Goal: Information Seeking & Learning: Learn about a topic

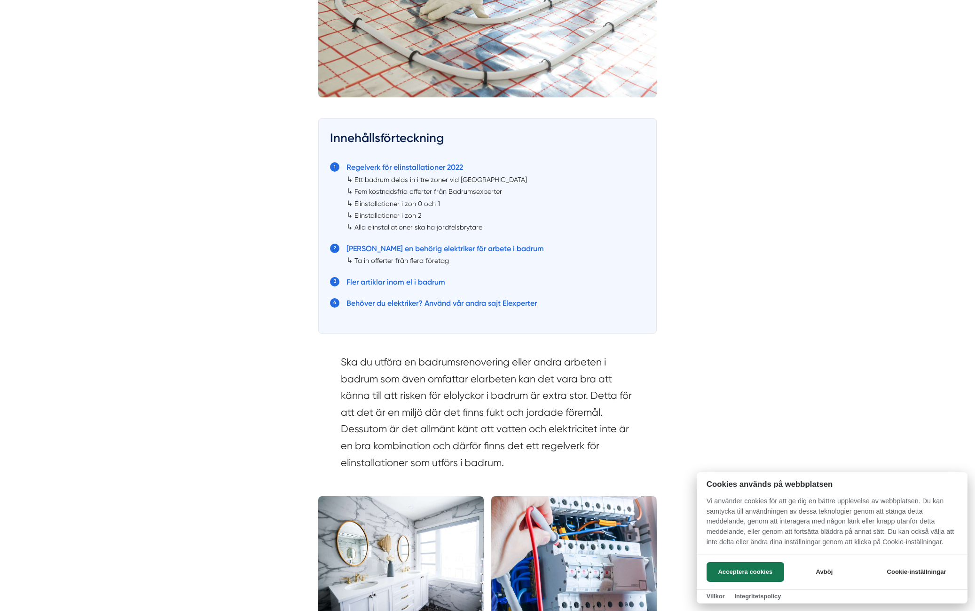
scroll to position [423, 0]
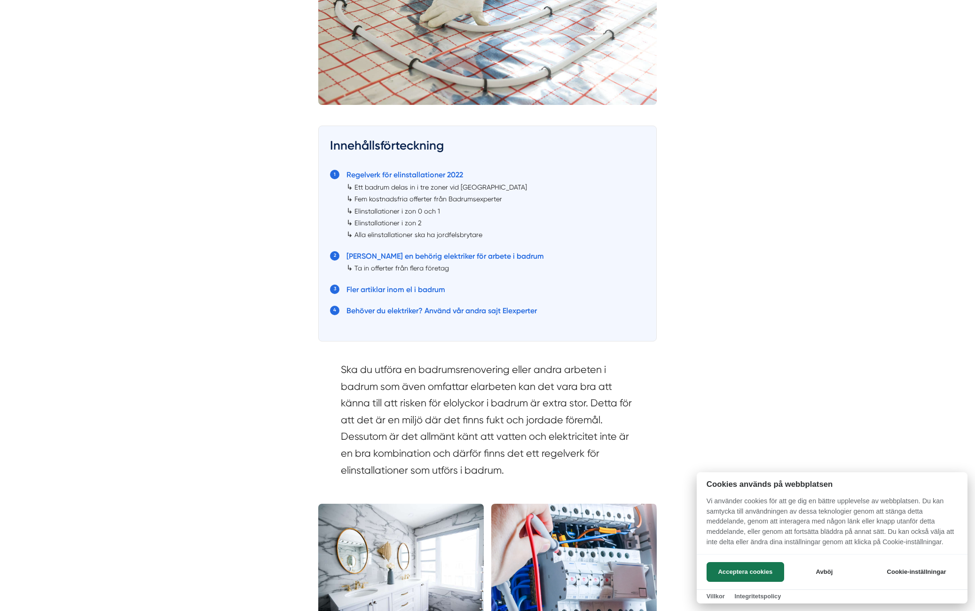
drag, startPoint x: 372, startPoint y: 192, endPoint x: 523, endPoint y: 195, distance: 150.5
click at [523, 195] on div at bounding box center [487, 305] width 975 height 611
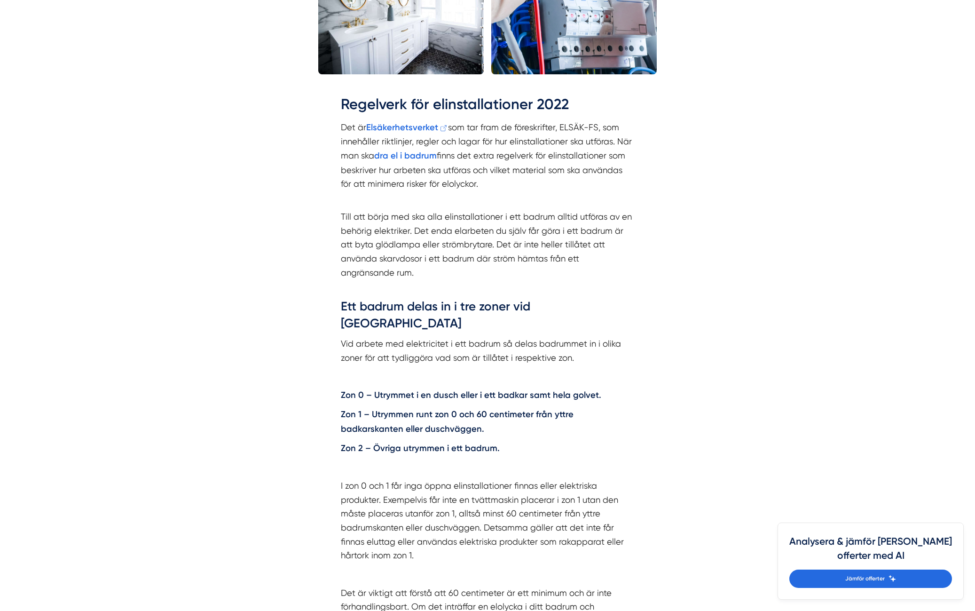
scroll to position [988, 0]
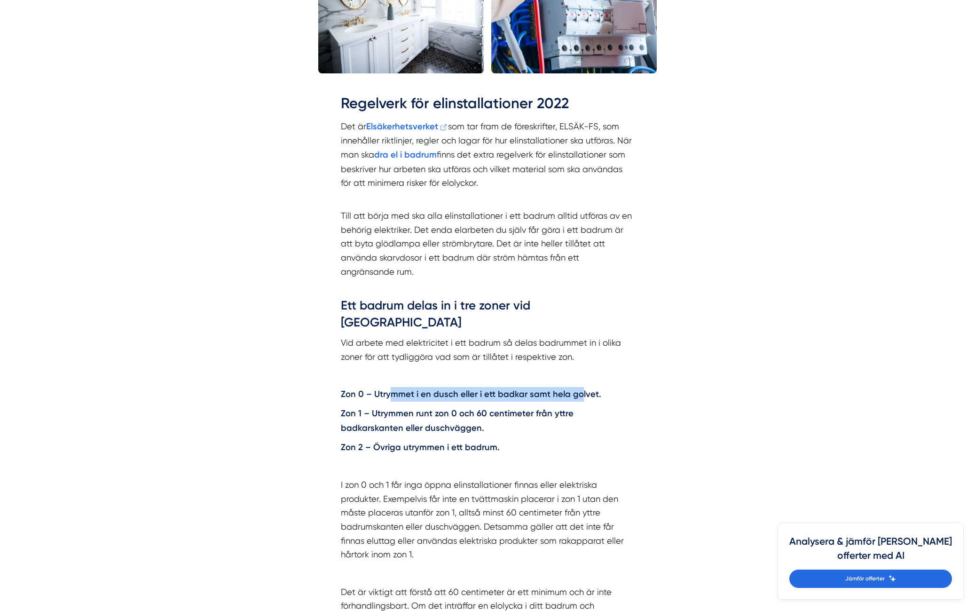
drag, startPoint x: 400, startPoint y: 366, endPoint x: 581, endPoint y: 367, distance: 181.1
click at [580, 389] on strong "Zon 0 – Utrymmet i en dusch eller i ett badkar samt hela golvet." at bounding box center [471, 394] width 261 height 10
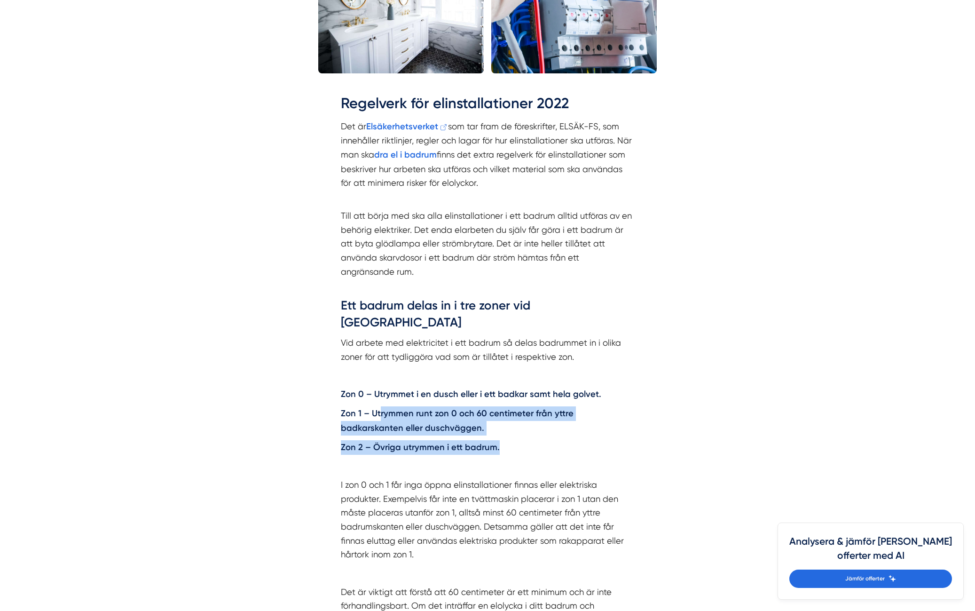
drag, startPoint x: 379, startPoint y: 385, endPoint x: 596, endPoint y: 414, distance: 218.8
click at [596, 415] on div "Regelverk för elinstallationer 2022 Det är Elsäkerhetsverket som tar fram de fö…" at bounding box center [487, 413] width 293 height 641
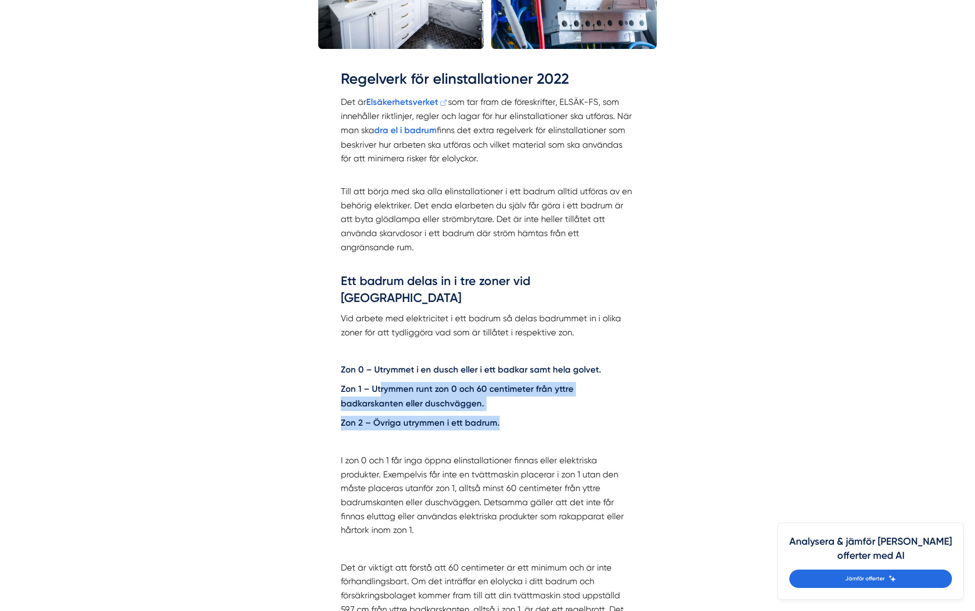
scroll to position [1082, 0]
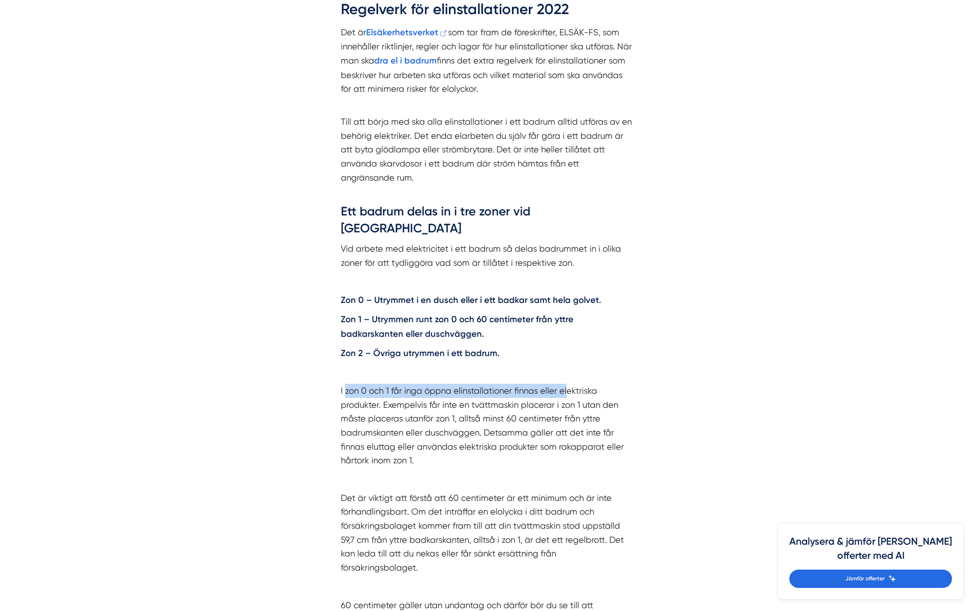
drag, startPoint x: 350, startPoint y: 360, endPoint x: 565, endPoint y: 365, distance: 215.0
click at [565, 384] on p "I zon 0 och 1 får inga öppna elinstallationer finnas eller elektriska produkter…" at bounding box center [487, 426] width 293 height 84
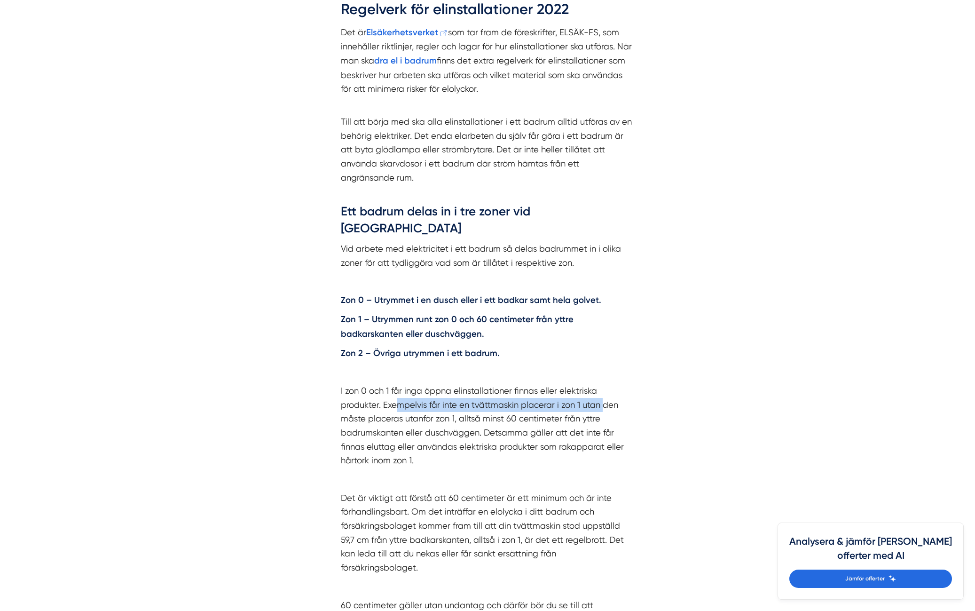
drag, startPoint x: 401, startPoint y: 379, endPoint x: 605, endPoint y: 372, distance: 204.7
click at [605, 384] on p "I zon 0 och 1 får inga öppna elinstallationer finnas eller elektriska produkter…" at bounding box center [487, 426] width 293 height 84
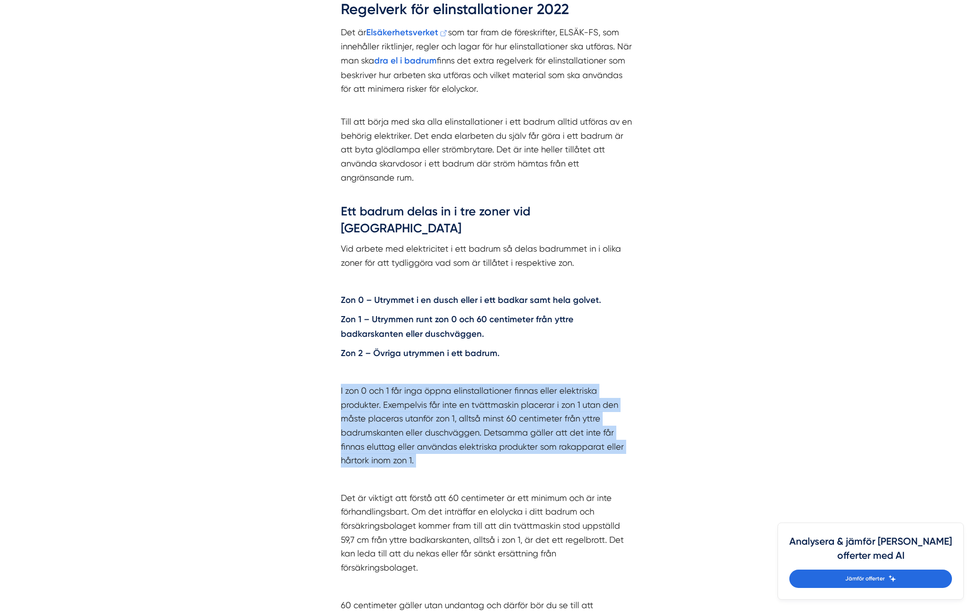
click at [605, 384] on p "I zon 0 och 1 får inga öppna elinstallationer finnas eller elektriska produkter…" at bounding box center [487, 426] width 293 height 84
click at [602, 384] on p "I zon 0 och 1 får inga öppna elinstallationer finnas eller elektriska produkter…" at bounding box center [487, 426] width 293 height 84
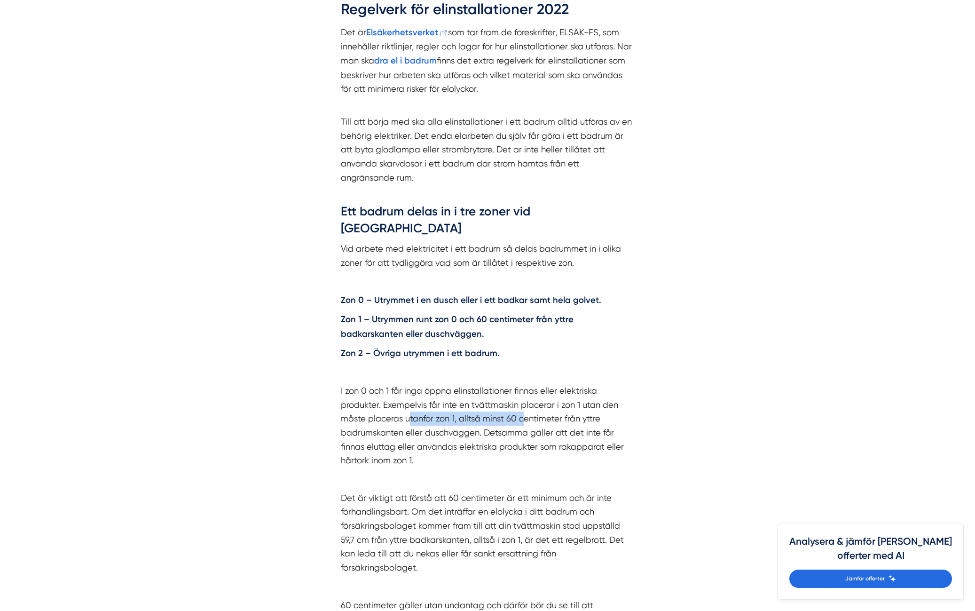
drag, startPoint x: 409, startPoint y: 389, endPoint x: 523, endPoint y: 388, distance: 114.8
click at [523, 388] on p "I zon 0 och 1 får inga öppna elinstallationer finnas eller elektriska produkter…" at bounding box center [487, 426] width 293 height 84
drag, startPoint x: 397, startPoint y: 414, endPoint x: 594, endPoint y: 416, distance: 196.1
click at [594, 416] on p "I zon 0 och 1 får inga öppna elinstallationer finnas eller elektriska produkter…" at bounding box center [487, 426] width 293 height 84
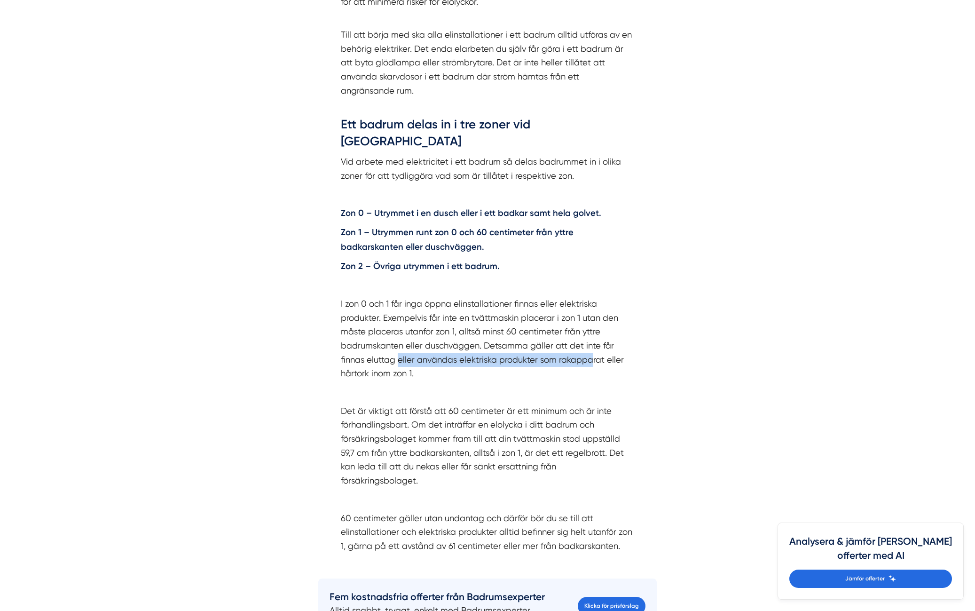
scroll to position [1176, 0]
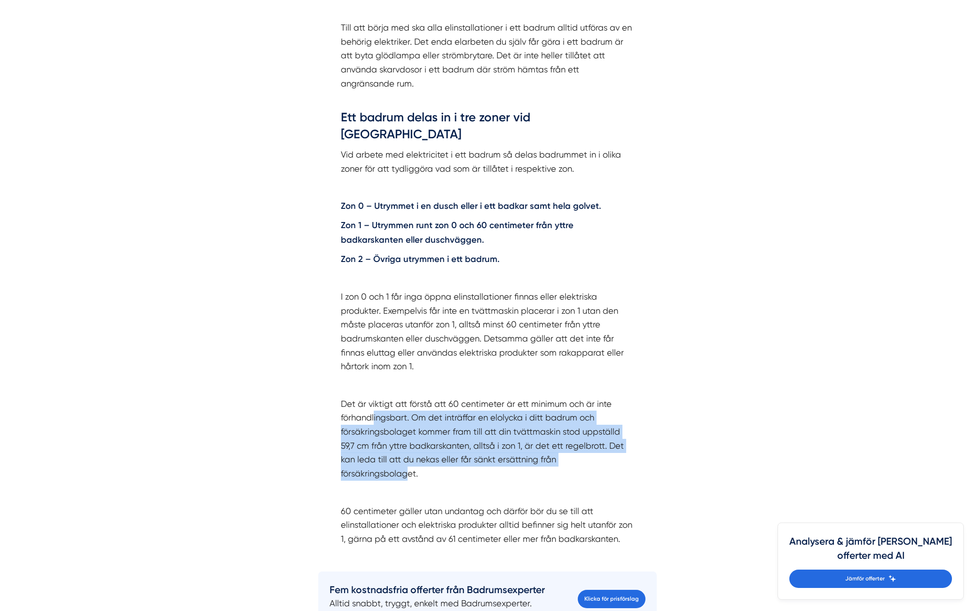
drag, startPoint x: 374, startPoint y: 384, endPoint x: 625, endPoint y: 423, distance: 253.6
click at [625, 423] on p "Det är viktigt att förstå att 60 centimeter är ett minimum och är inte förhandl…" at bounding box center [487, 439] width 293 height 84
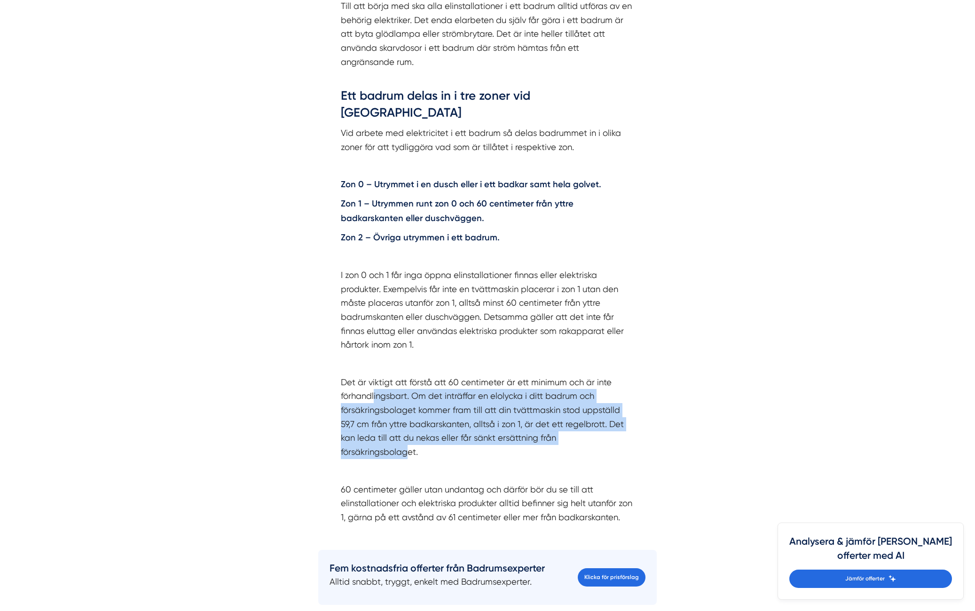
scroll to position [1270, 0]
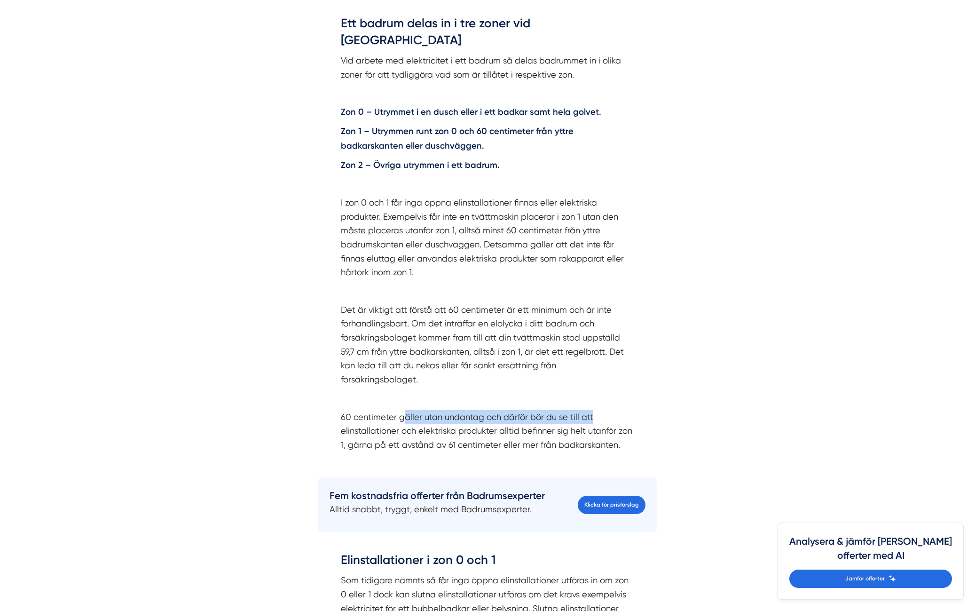
drag, startPoint x: 403, startPoint y: 372, endPoint x: 611, endPoint y: 371, distance: 208.4
click at [611, 410] on p "60 centimeter gäller utan undantag och därför bör du se till att elinstallation…" at bounding box center [487, 431] width 293 height 42
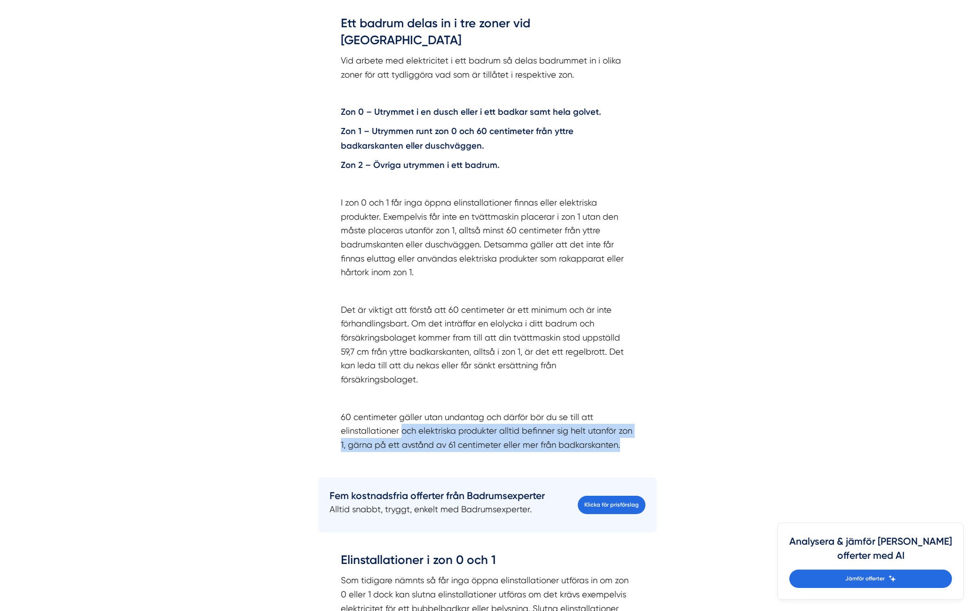
drag, startPoint x: 409, startPoint y: 388, endPoint x: 631, endPoint y: 395, distance: 222.1
click at [631, 410] on p "60 centimeter gäller utan undantag och därför bör du se till att elinstallation…" at bounding box center [487, 431] width 293 height 42
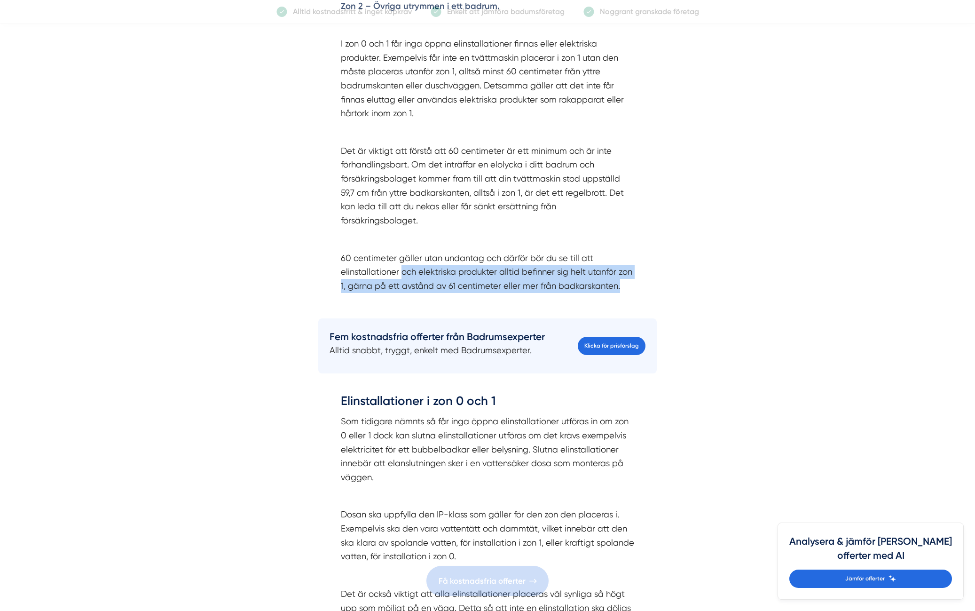
scroll to position [1458, 0]
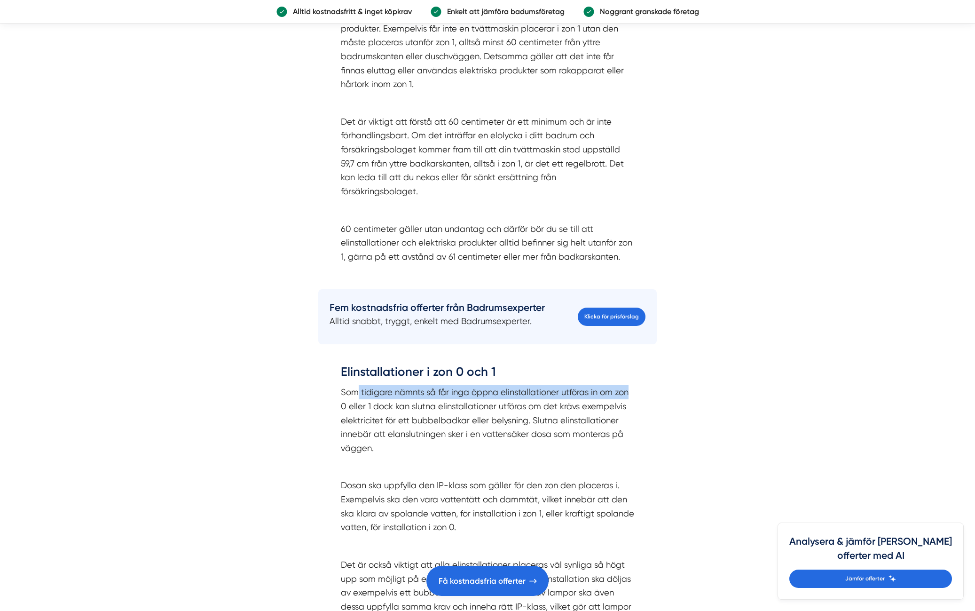
drag, startPoint x: 357, startPoint y: 347, endPoint x: 639, endPoint y: 343, distance: 281.8
drag, startPoint x: 349, startPoint y: 362, endPoint x: 372, endPoint y: 361, distance: 23.5
click at [372, 385] on p "Som tidigare nämnts så får inga öppna elinstallationer utföras in om zon 0 elle…" at bounding box center [487, 420] width 293 height 70
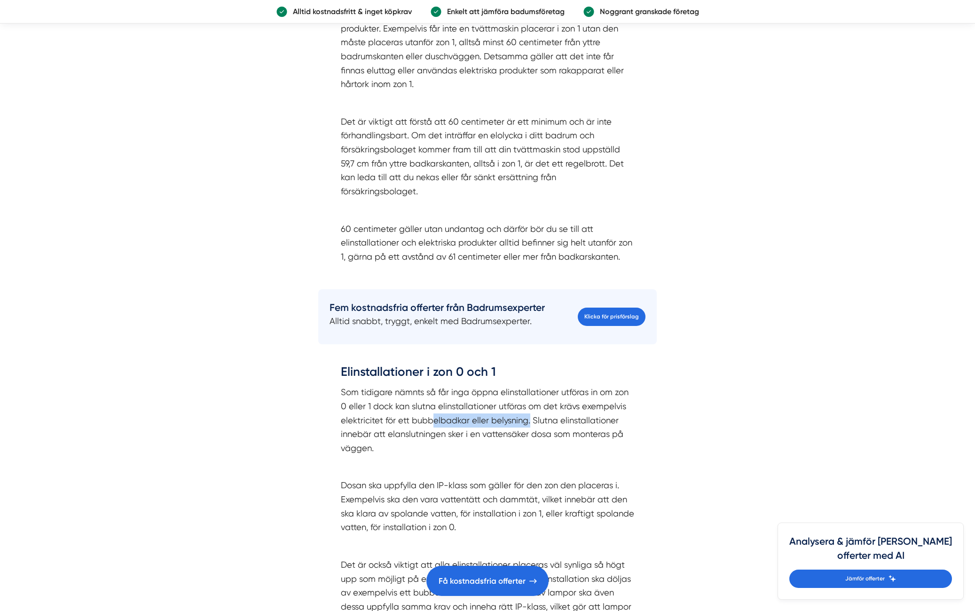
drag, startPoint x: 372, startPoint y: 361, endPoint x: 529, endPoint y: 380, distance: 157.7
click at [529, 385] on p "Som tidigare nämnts så får inga öppna elinstallationer utföras in om zon 0 elle…" at bounding box center [487, 420] width 293 height 70
drag, startPoint x: 393, startPoint y: 389, endPoint x: 557, endPoint y: 388, distance: 164.1
click at [557, 388] on p "Som tidigare nämnts så får inga öppna elinstallationer utföras in om zon 0 elle…" at bounding box center [487, 420] width 293 height 70
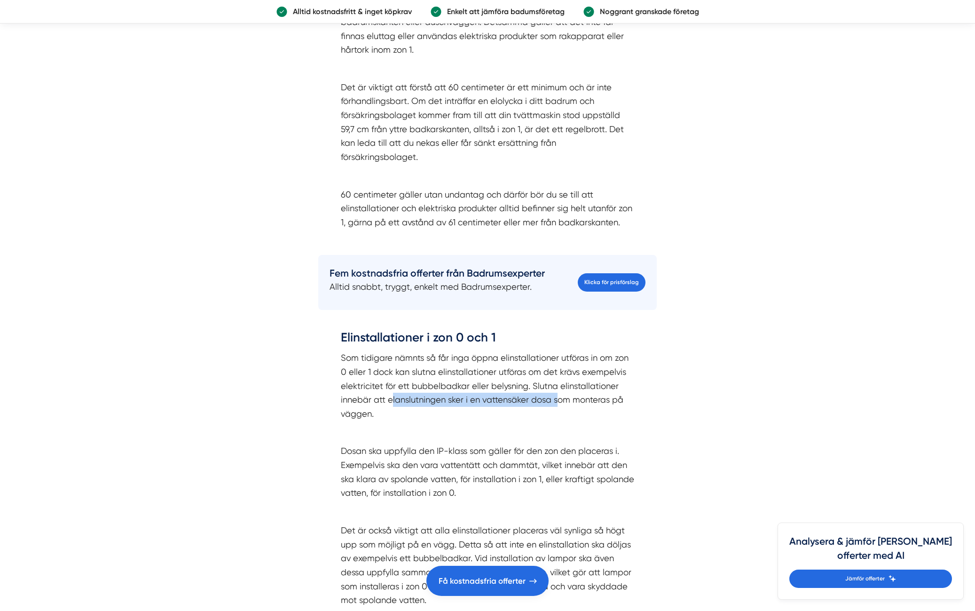
scroll to position [1505, 0]
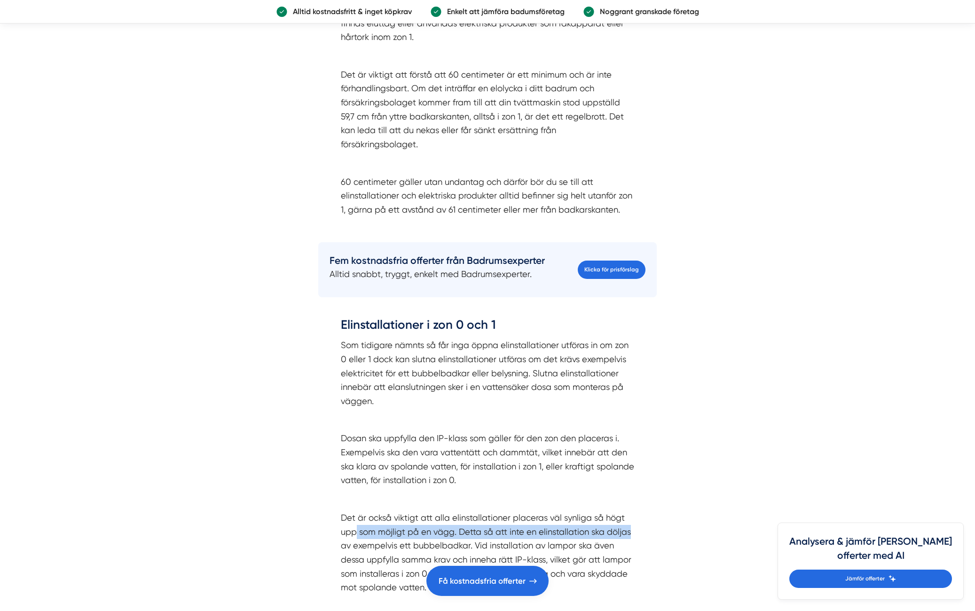
drag, startPoint x: 356, startPoint y: 490, endPoint x: 638, endPoint y: 490, distance: 282.2
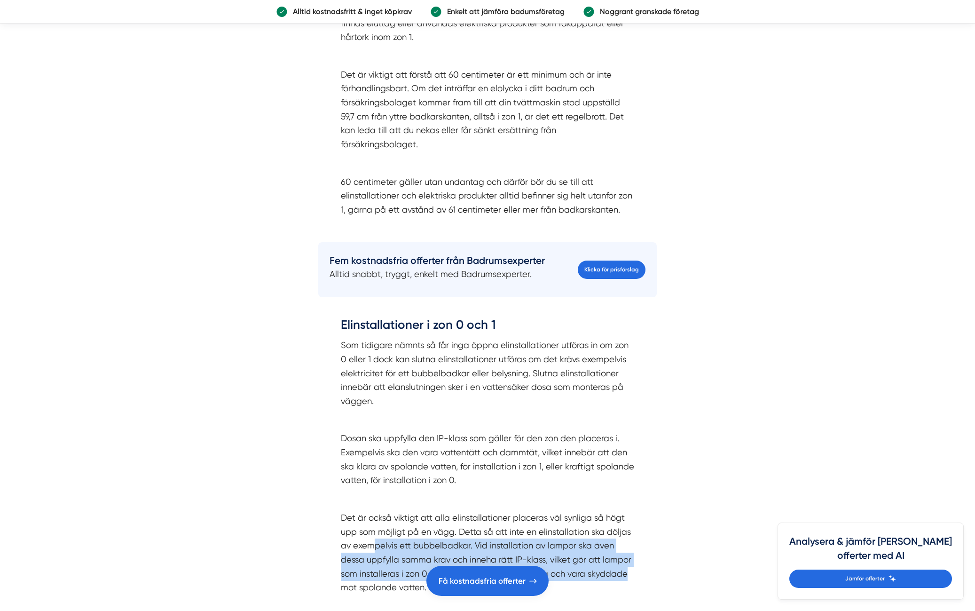
drag, startPoint x: 375, startPoint y: 506, endPoint x: 651, endPoint y: 527, distance: 276.9
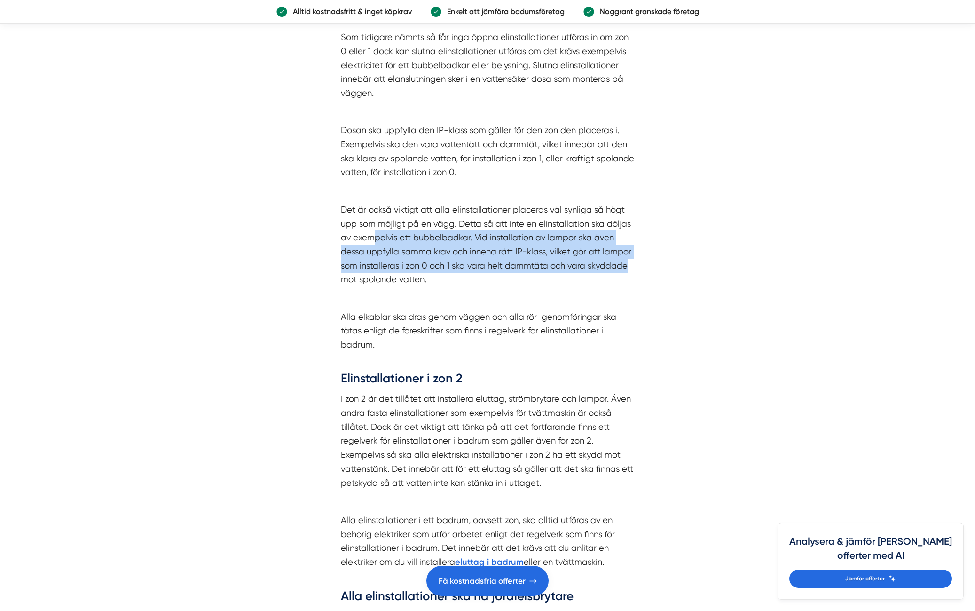
scroll to position [1787, 0]
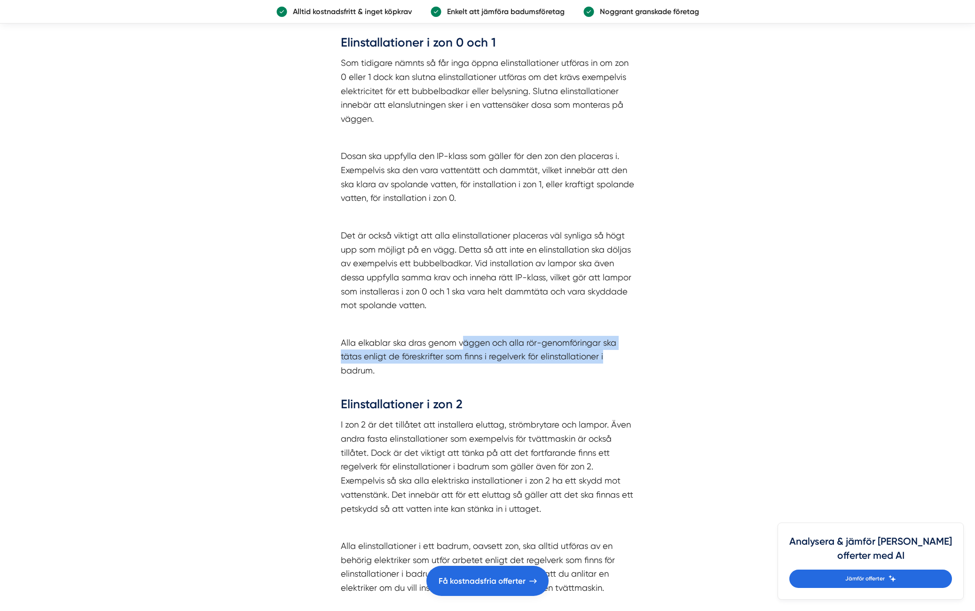
drag, startPoint x: 461, startPoint y: 301, endPoint x: 609, endPoint y: 317, distance: 148.5
click at [609, 336] on p "Alla elkablar ska dras genom väggen och alla rör-genomföringar ska tätas enligt…" at bounding box center [487, 364] width 293 height 56
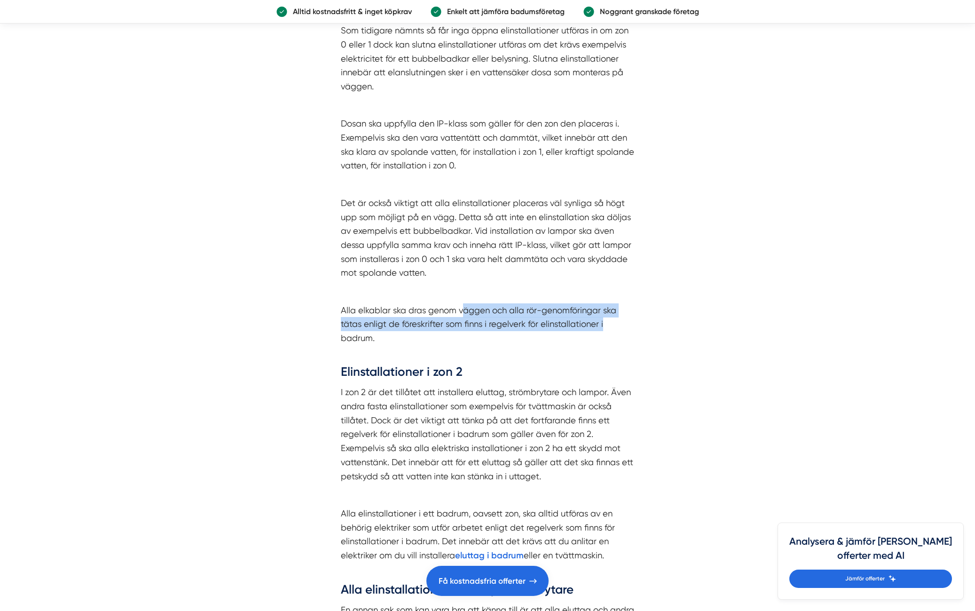
scroll to position [1928, 0]
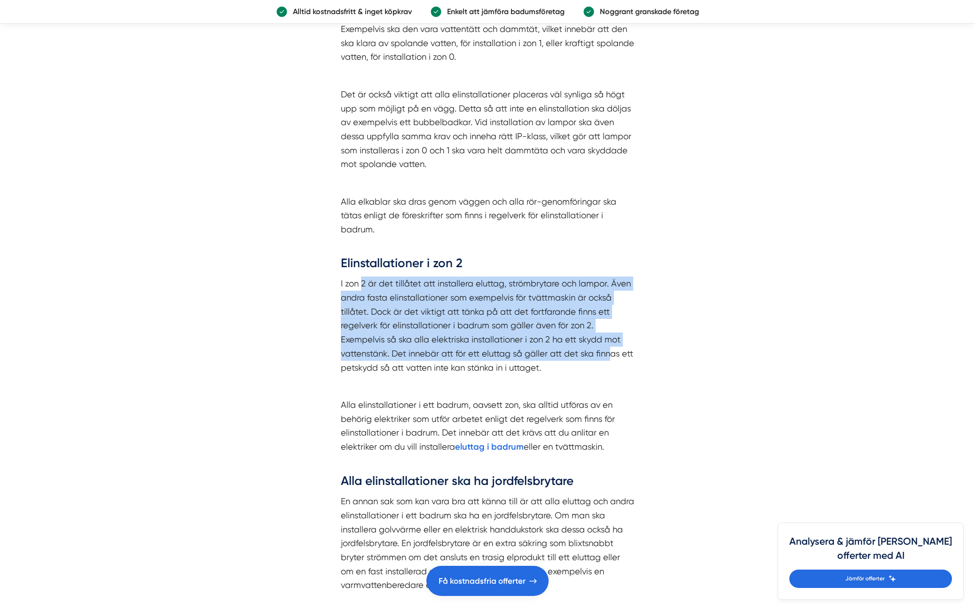
drag, startPoint x: 360, startPoint y: 239, endPoint x: 609, endPoint y: 309, distance: 258.5
click at [610, 310] on p "I zon 2 är det tillåtet att installera eluttag, strömbrytare och lampor. Även a…" at bounding box center [487, 326] width 293 height 98
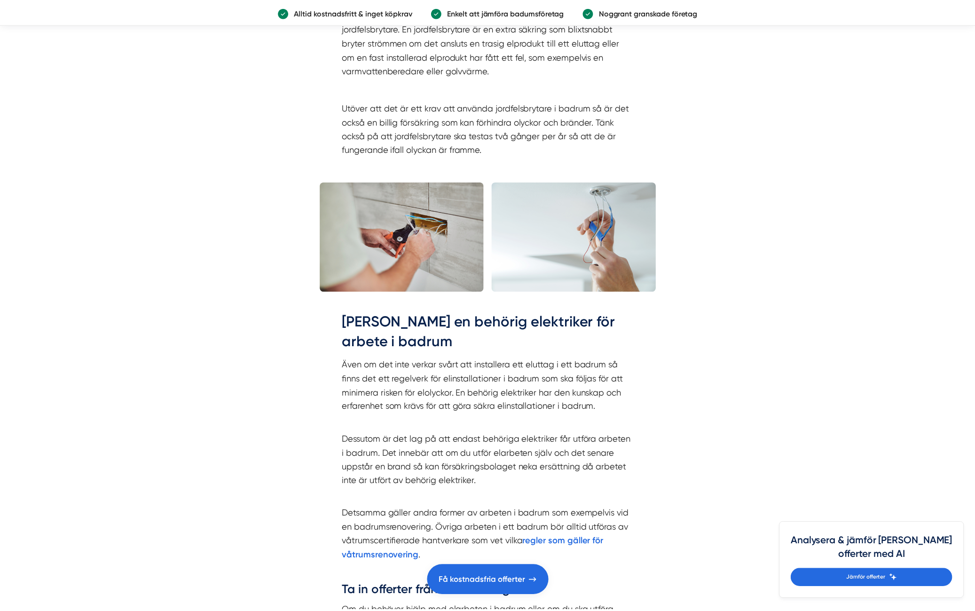
scroll to position [2446, 0]
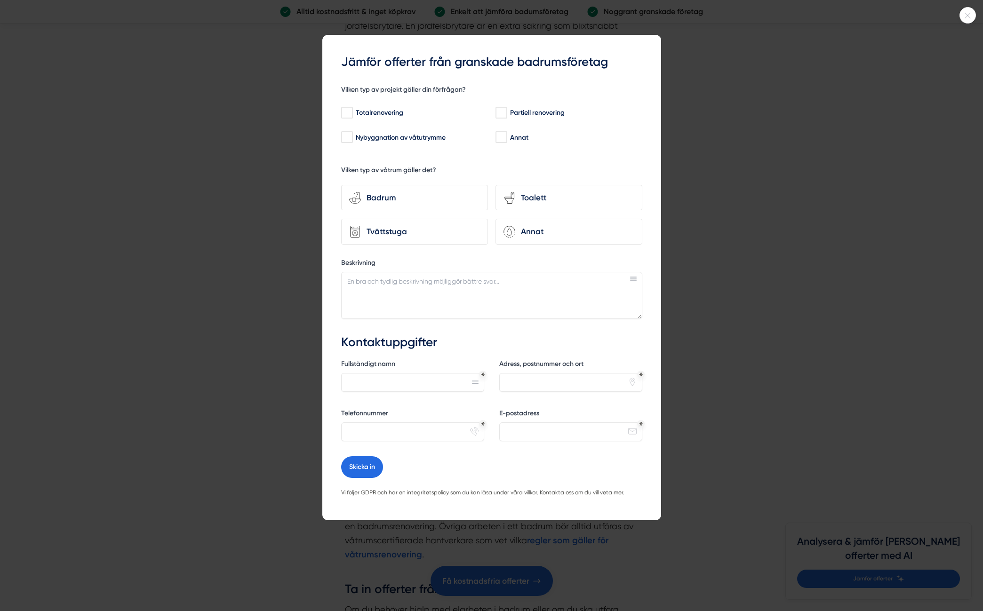
click at [970, 15] on icon at bounding box center [967, 16] width 16 height 6
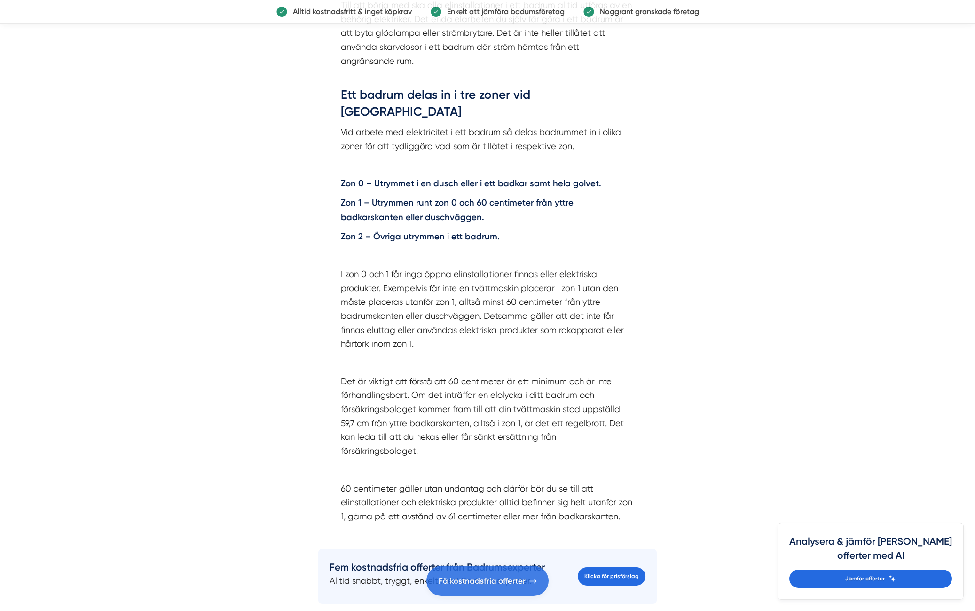
scroll to position [1176, 0]
